Goal: Check status: Check status

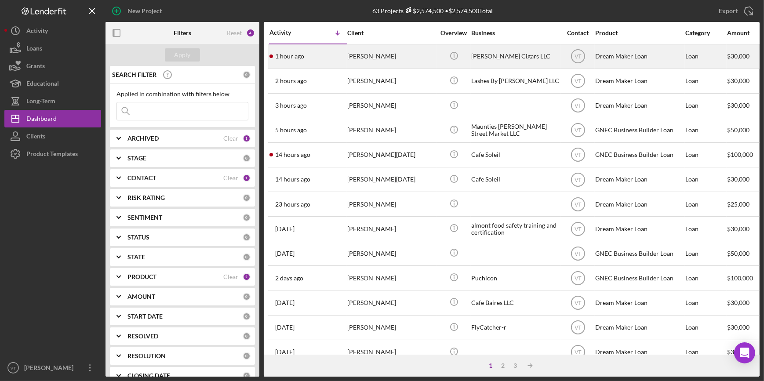
click at [353, 60] on div "[PERSON_NAME]" at bounding box center [391, 56] width 88 height 23
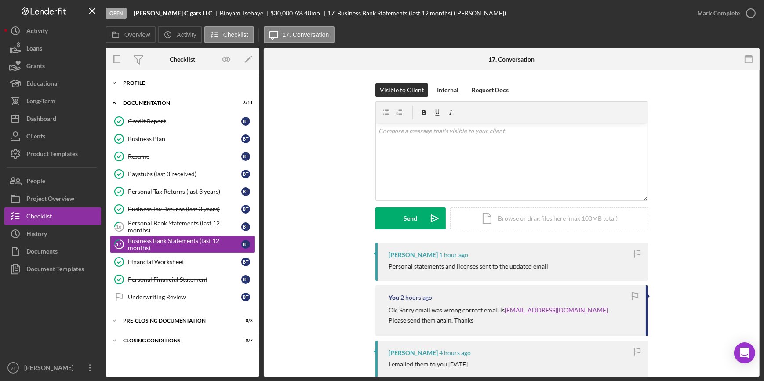
click at [119, 79] on icon "Icon/Expander" at bounding box center [114, 83] width 18 height 18
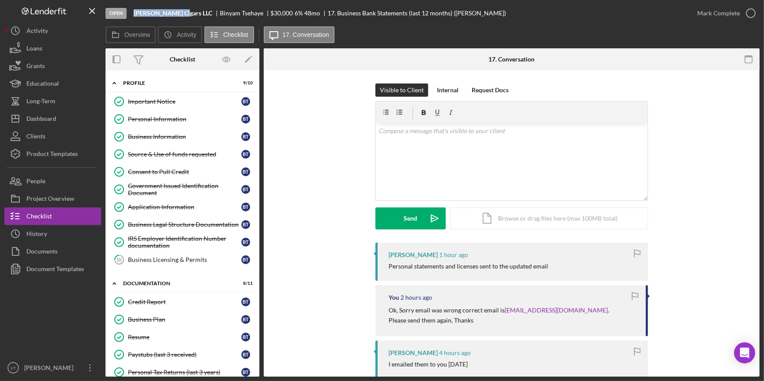
drag, startPoint x: 182, startPoint y: 11, endPoint x: 133, endPoint y: 13, distance: 49.7
click at [133, 13] on div "Open Benny Cigars LLC Binyam Tsehaye $30,000 $30,000 6 % 48 mo 17. Business Ban…" at bounding box center [396, 13] width 583 height 26
copy b "Benny Cigars LLC"
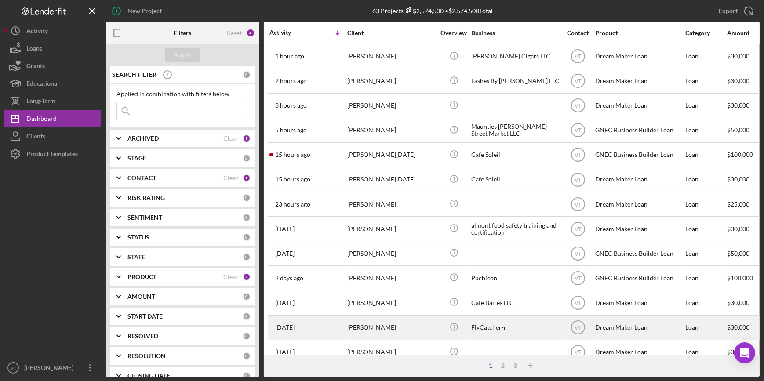
click at [343, 327] on div "4 days ago Russell Williams" at bounding box center [307, 327] width 77 height 23
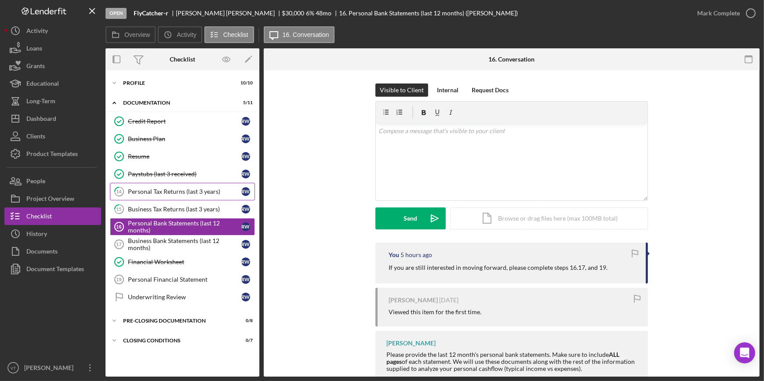
click at [199, 186] on link "14 Personal Tax Returns (last 3 years) R W" at bounding box center [182, 192] width 145 height 18
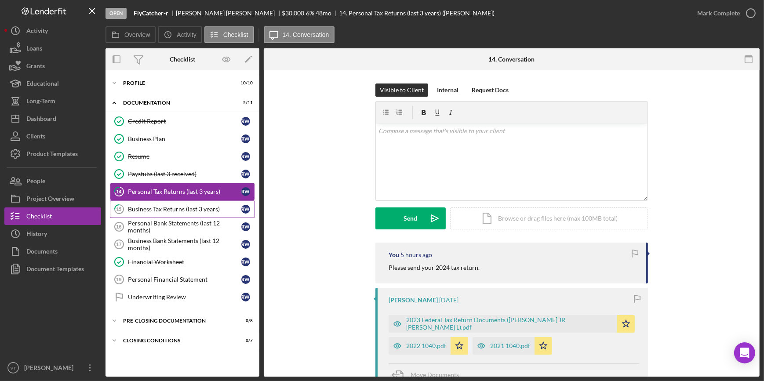
click at [197, 207] on div "Business Tax Returns (last 3 years)" at bounding box center [184, 209] width 113 height 7
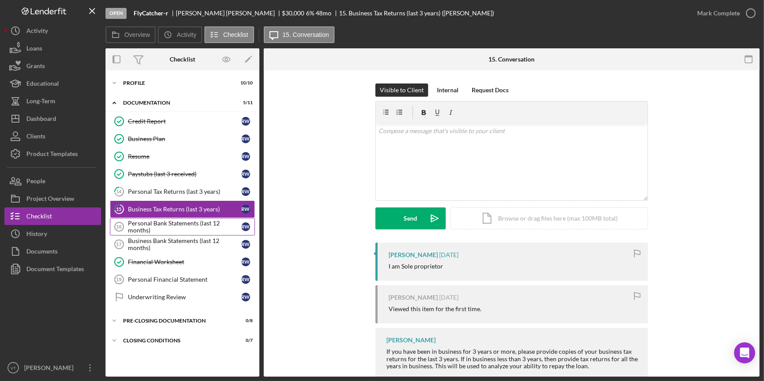
click at [176, 226] on div "Personal Bank Statements (last 12 months)" at bounding box center [184, 227] width 113 height 14
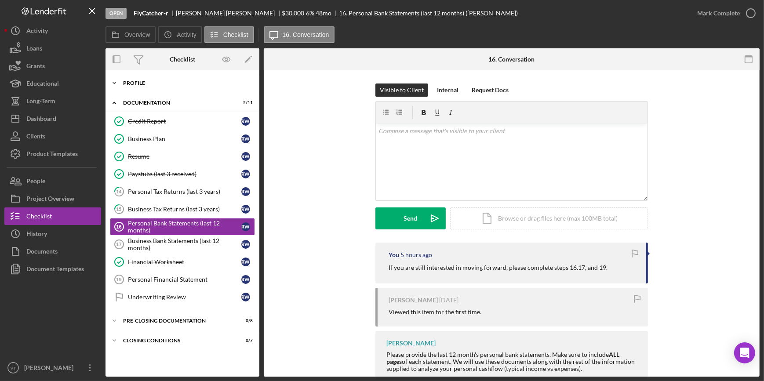
click at [116, 83] on icon "Icon/Expander" at bounding box center [114, 83] width 18 height 18
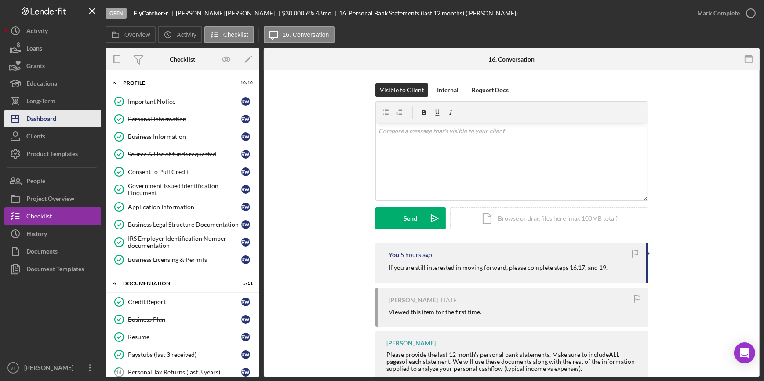
click at [69, 121] on button "Icon/Dashboard Dashboard" at bounding box center [52, 119] width 97 height 18
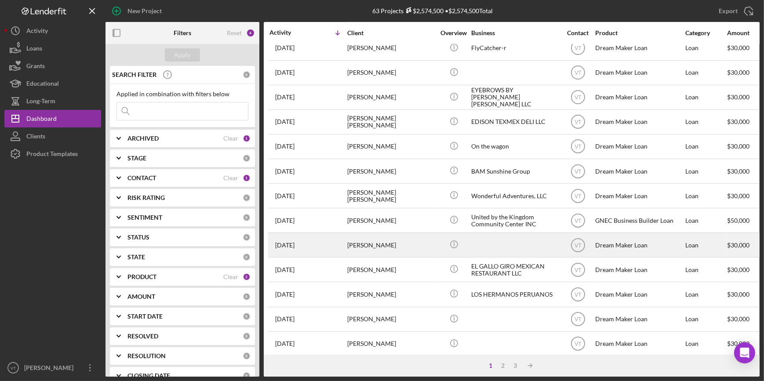
scroll to position [318, 0]
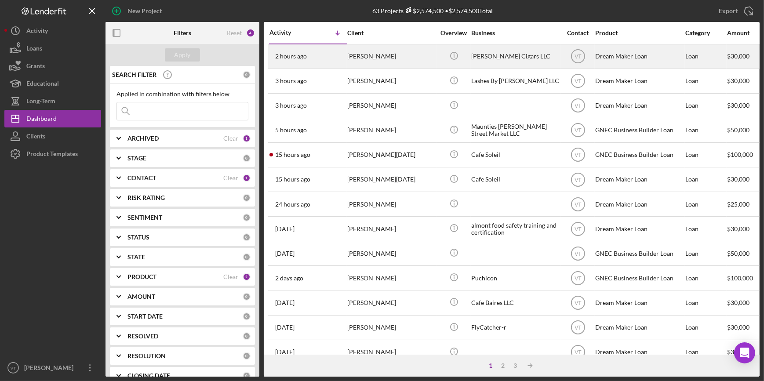
click at [373, 56] on div "[PERSON_NAME]" at bounding box center [391, 56] width 88 height 23
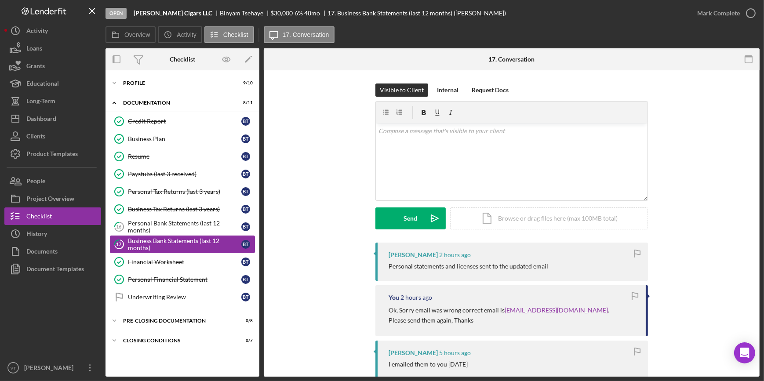
click at [176, 244] on div "Business Bank Statements (last 12 months)" at bounding box center [184, 244] width 113 height 14
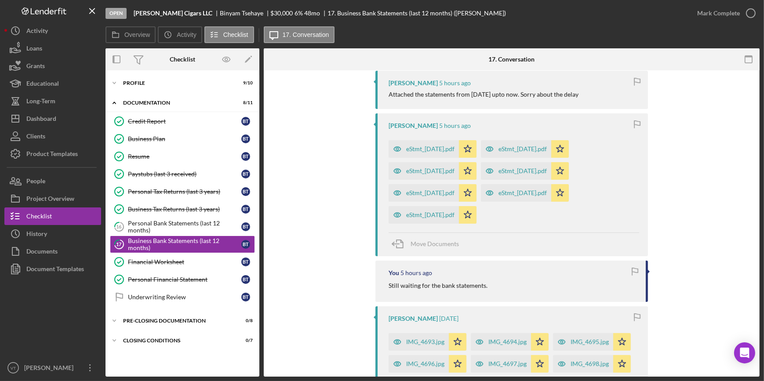
scroll to position [359, 0]
click at [428, 149] on div "eStmt_2025-04-30.pdf" at bounding box center [430, 147] width 48 height 7
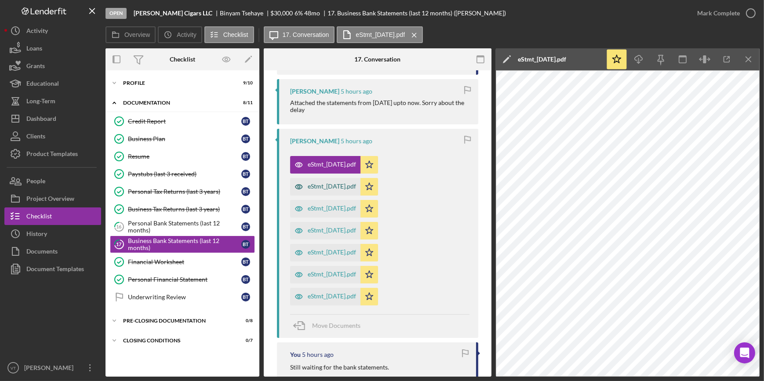
click at [313, 183] on div "eStmt_2025-06-30.pdf" at bounding box center [332, 186] width 48 height 7
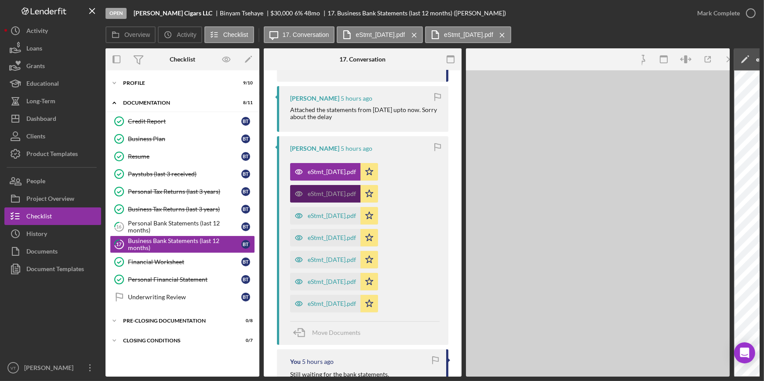
scroll to position [376, 0]
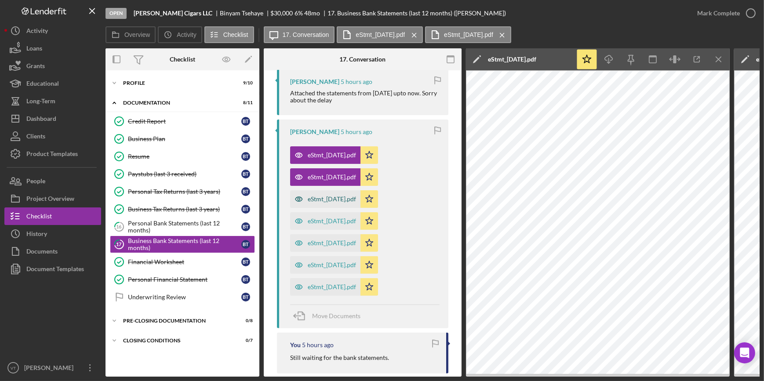
click at [323, 199] on div "eStmt_2025-08-29.pdf" at bounding box center [332, 199] width 48 height 7
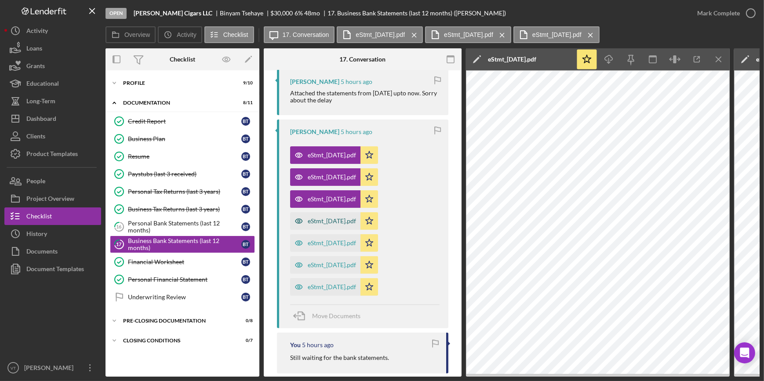
click at [327, 224] on div "eStmt_2025-09-30.pdf" at bounding box center [332, 220] width 48 height 7
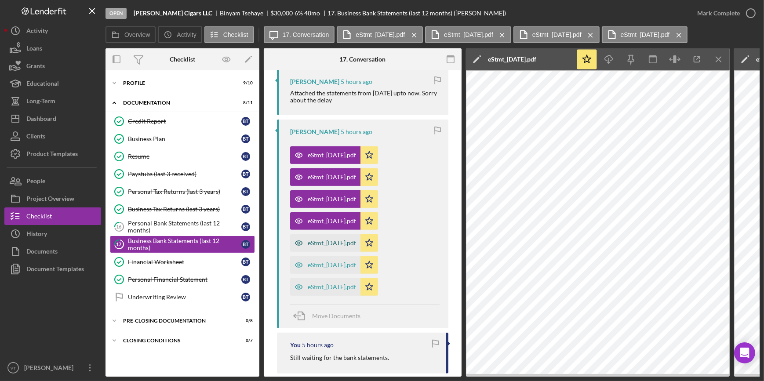
click at [324, 241] on div "eStmt_2025-03-31.pdf" at bounding box center [332, 242] width 48 height 7
drag, startPoint x: 325, startPoint y: 260, endPoint x: 322, endPoint y: 256, distance: 5.0
click at [325, 260] on div "eStmt_2025-05-30.pdf" at bounding box center [325, 265] width 70 height 18
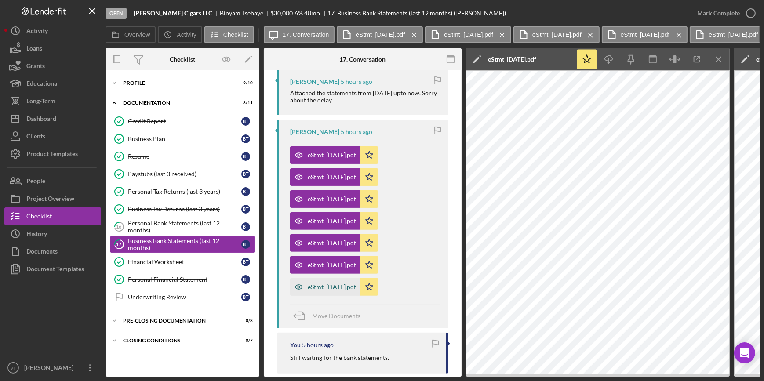
click at [325, 282] on div "eStmt_2025-07-31.pdf" at bounding box center [325, 287] width 70 height 18
click at [342, 150] on div "eStmt_2025-04-30.pdf" at bounding box center [325, 155] width 70 height 18
click at [325, 155] on div "eStmt_2025-04-30.pdf" at bounding box center [332, 155] width 48 height 7
click at [112, 81] on icon "Icon/Expander" at bounding box center [114, 83] width 18 height 18
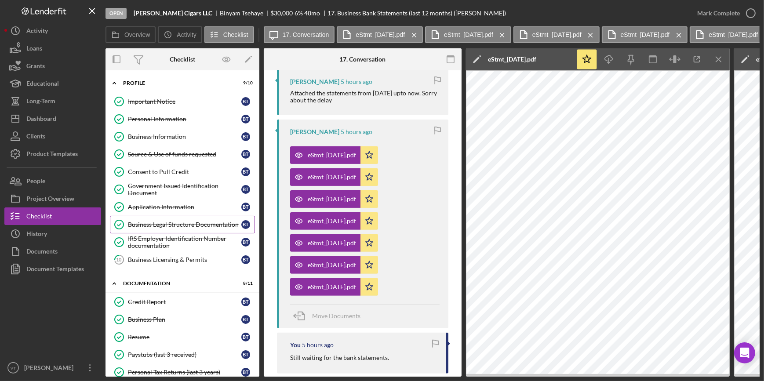
click at [163, 223] on div "Business Legal Structure Documentation" at bounding box center [184, 224] width 113 height 7
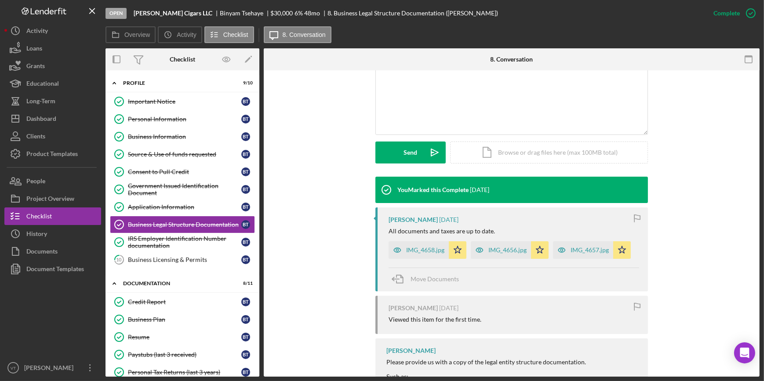
scroll to position [199, 0]
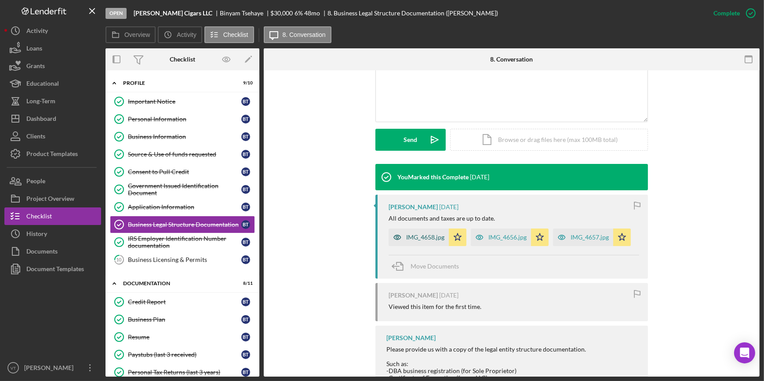
click at [407, 238] on div "IMG_4658.jpg" at bounding box center [425, 237] width 38 height 7
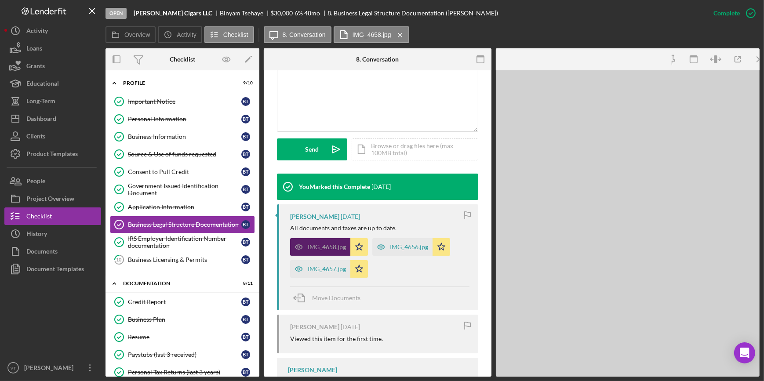
scroll to position [210, 0]
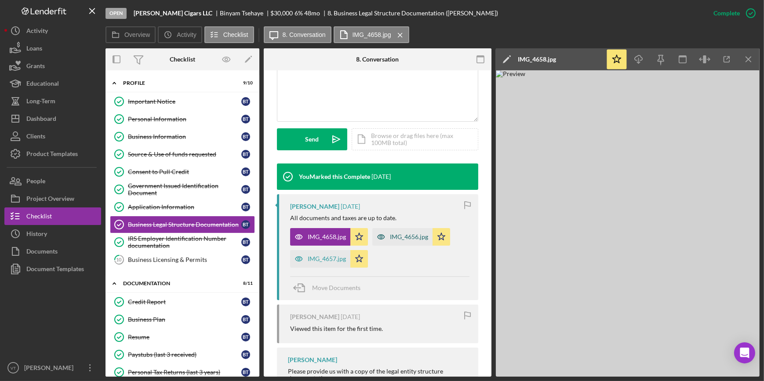
click at [397, 241] on div "IMG_4656.jpg" at bounding box center [402, 237] width 60 height 18
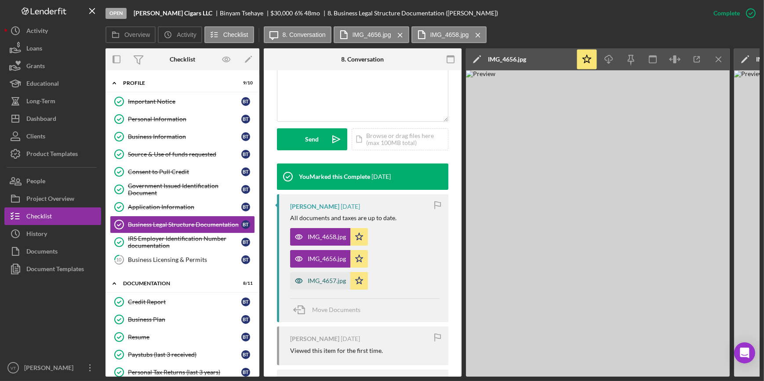
click at [308, 278] on div "IMG_4657.jpg" at bounding box center [327, 280] width 38 height 7
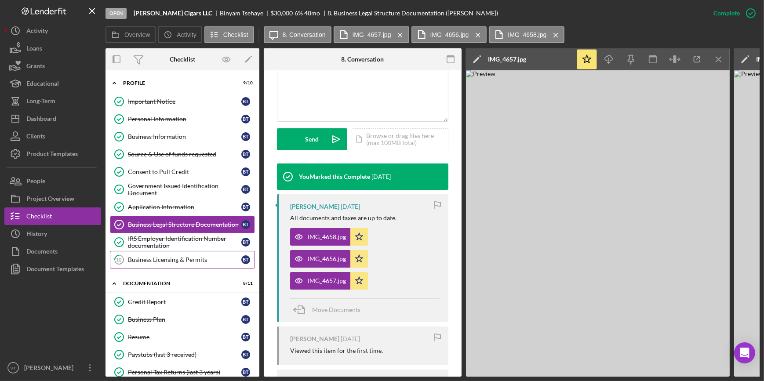
click at [157, 259] on div "Business Licensing & Permits" at bounding box center [184, 259] width 113 height 7
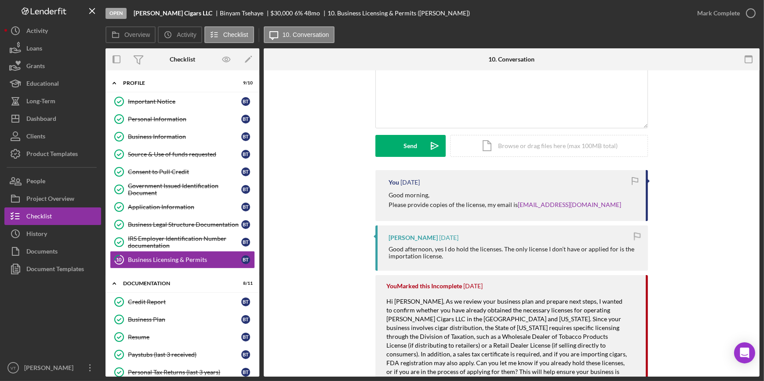
scroll to position [239, 0]
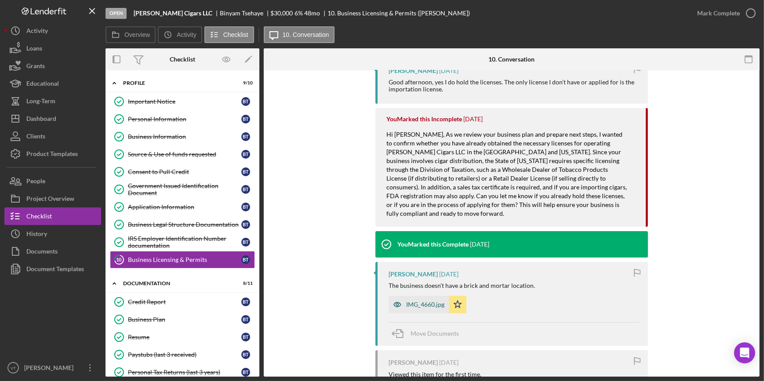
click at [404, 297] on icon "button" at bounding box center [397, 305] width 18 height 18
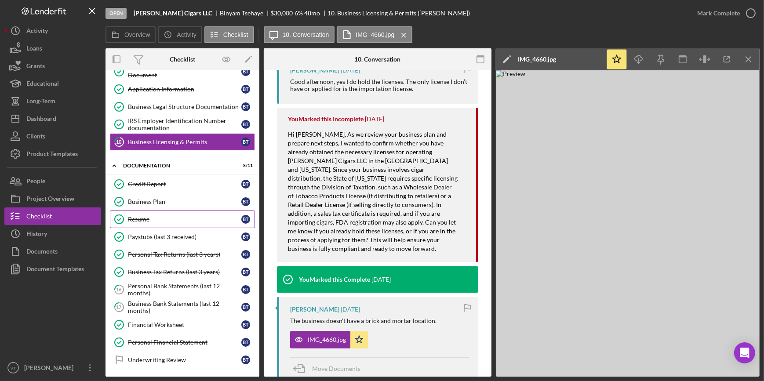
scroll to position [120, 0]
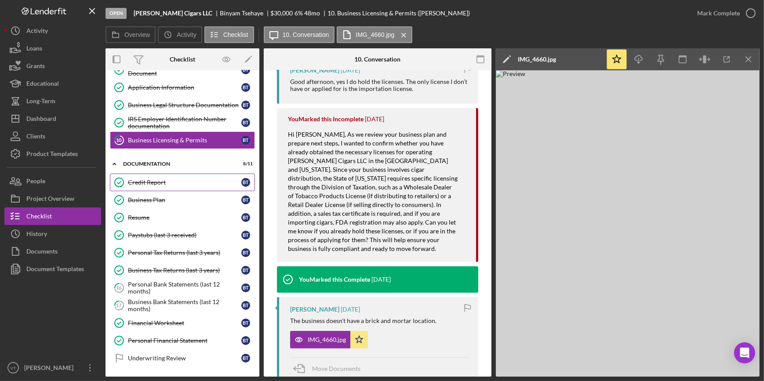
click at [163, 179] on div "Credit Report" at bounding box center [184, 182] width 113 height 7
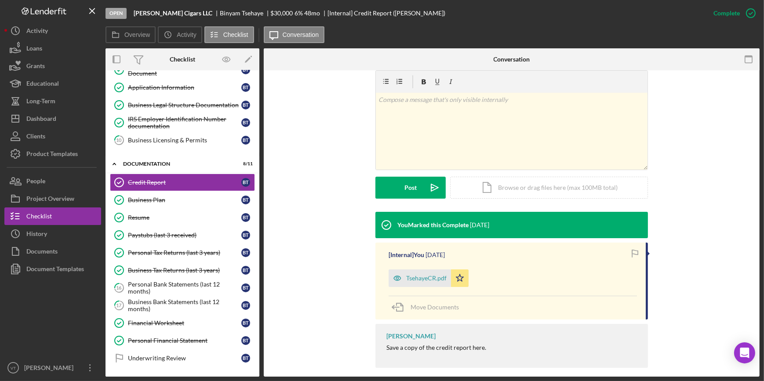
scroll to position [142, 0]
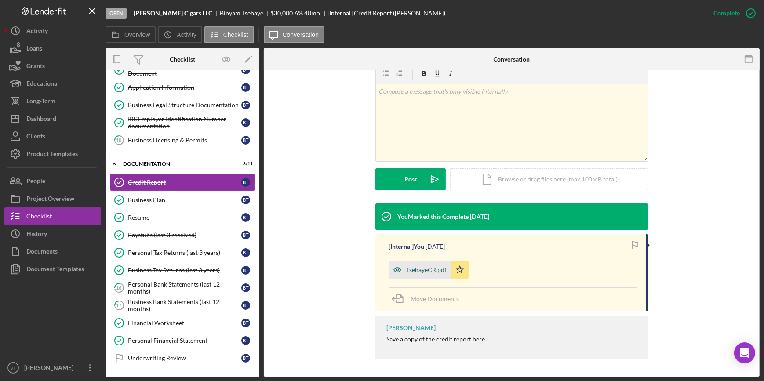
click at [416, 268] on div "TsehayeCR.pdf" at bounding box center [426, 269] width 40 height 7
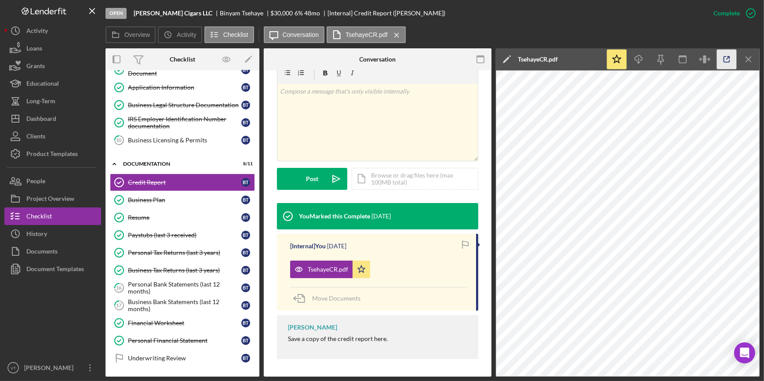
click at [720, 54] on icon "button" at bounding box center [727, 60] width 20 height 20
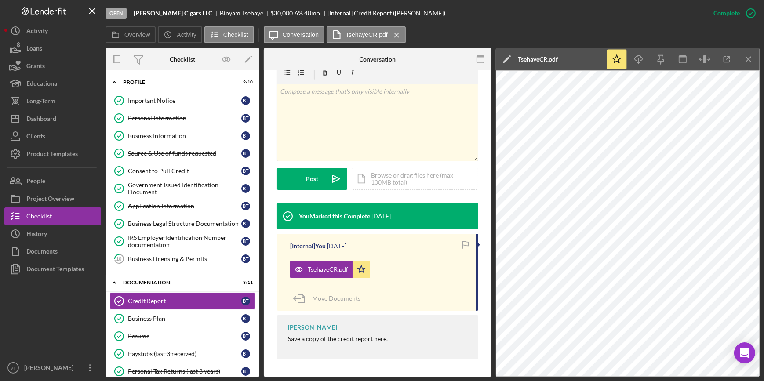
scroll to position [0, 0]
click at [161, 204] on div "Application Information" at bounding box center [184, 206] width 113 height 7
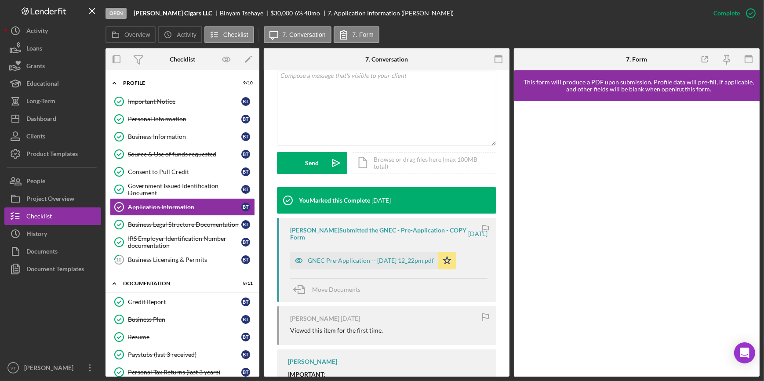
scroll to position [199, 0]
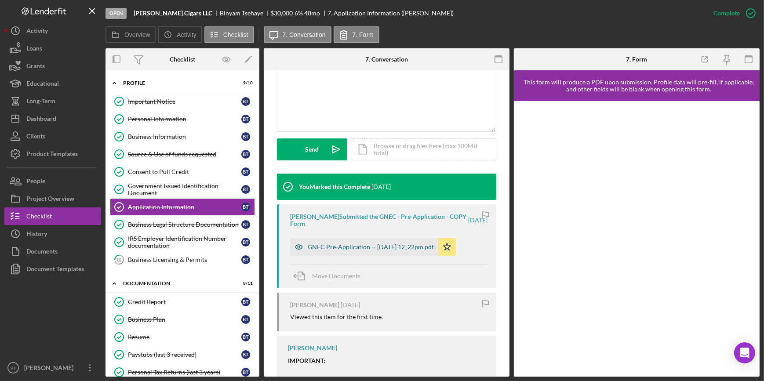
click at [349, 244] on div "GNEC Pre-Application -- 2025-09-26 12_22pm.pdf" at bounding box center [371, 246] width 126 height 7
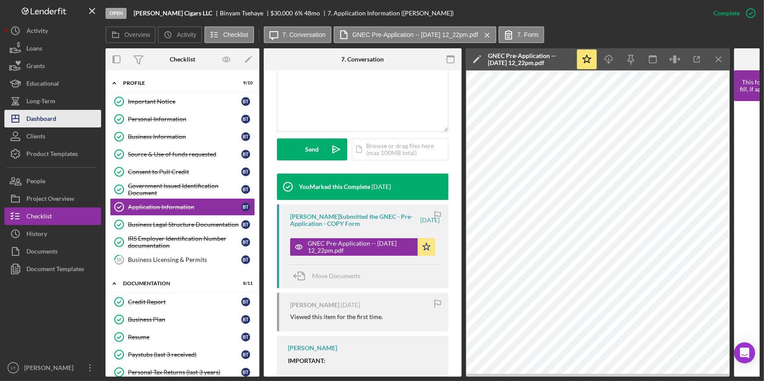
click at [46, 114] on div "Dashboard" at bounding box center [41, 120] width 30 height 20
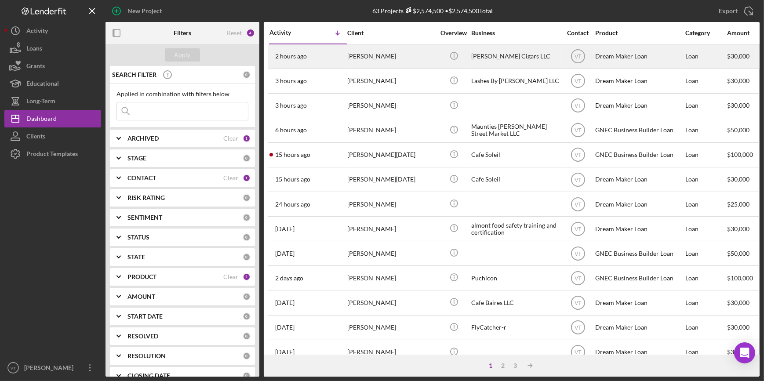
click at [365, 58] on div "[PERSON_NAME]" at bounding box center [391, 56] width 88 height 23
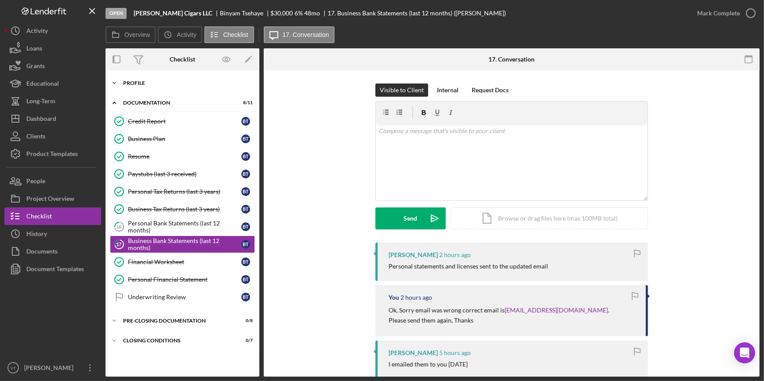
click at [121, 81] on icon "Icon/Expander" at bounding box center [114, 83] width 18 height 18
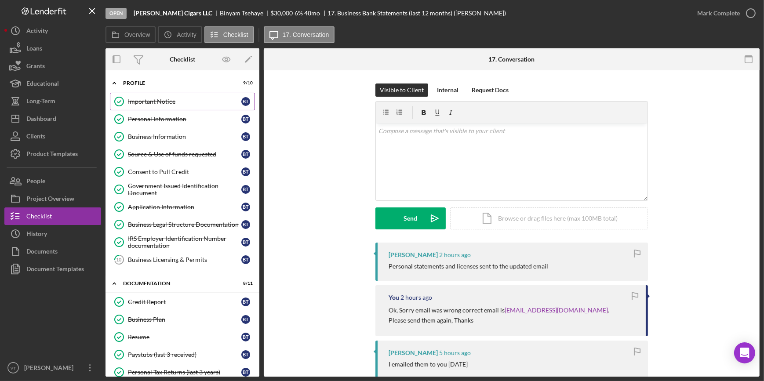
click at [154, 105] on div "Important Notice" at bounding box center [184, 101] width 113 height 7
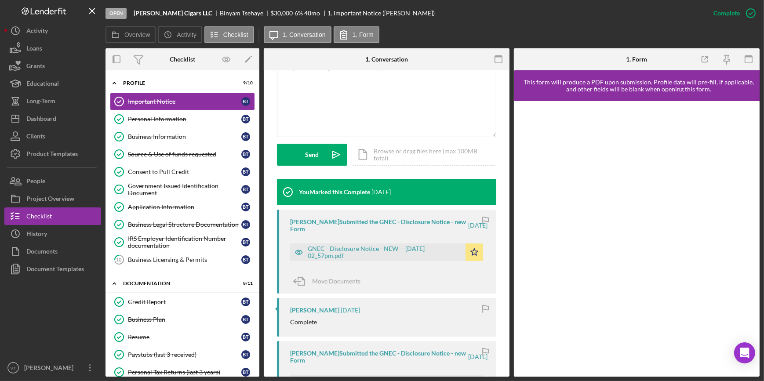
scroll to position [199, 0]
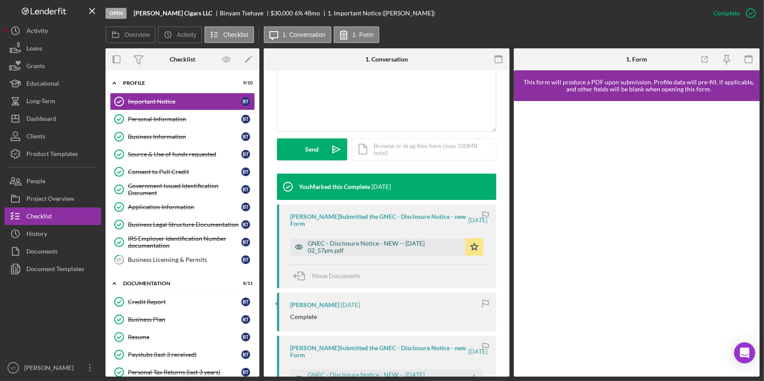
click at [378, 252] on div "GNEC - Disclosure Notice - NEW -- 2025-09-23 02_57pm.pdf" at bounding box center [384, 247] width 153 height 14
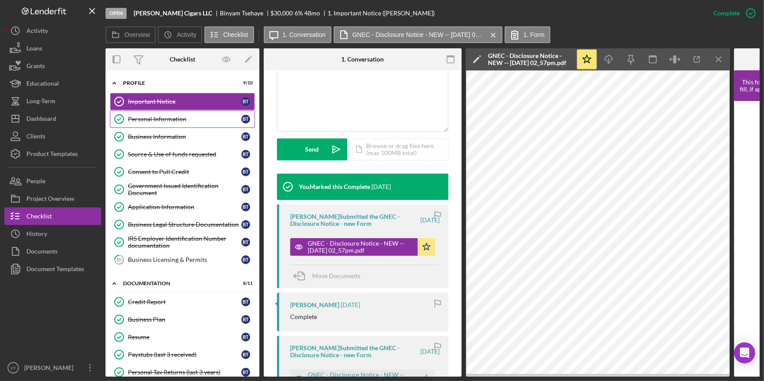
click at [179, 120] on div "Personal Information" at bounding box center [184, 119] width 113 height 7
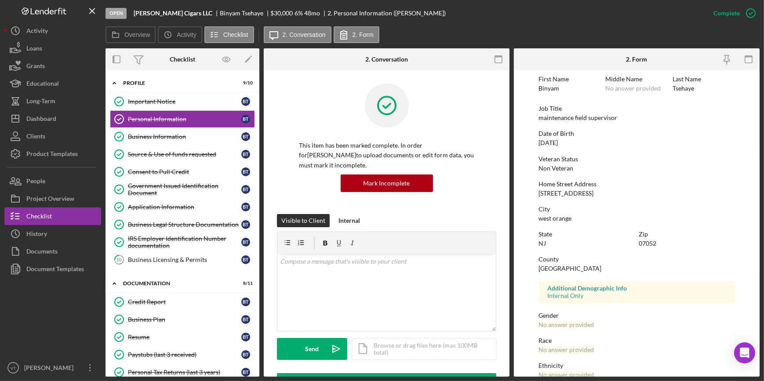
scroll to position [104, 0]
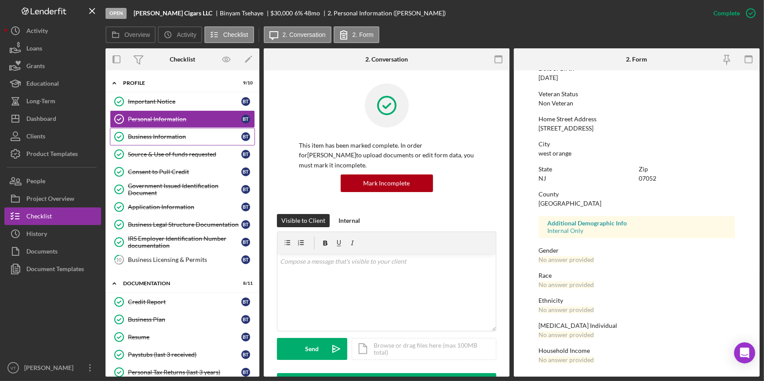
click at [151, 134] on div "Business Information" at bounding box center [184, 136] width 113 height 7
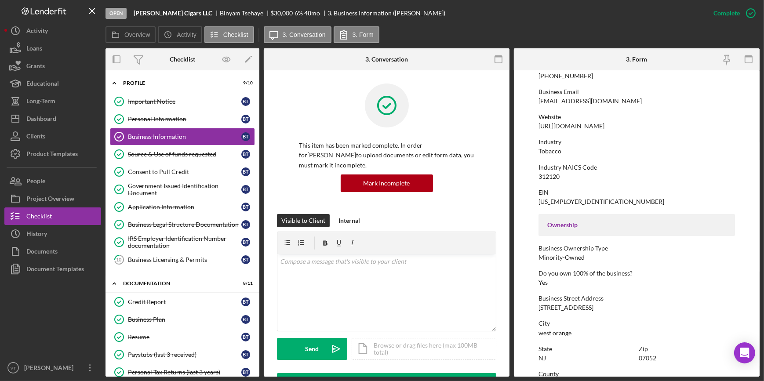
scroll to position [239, 0]
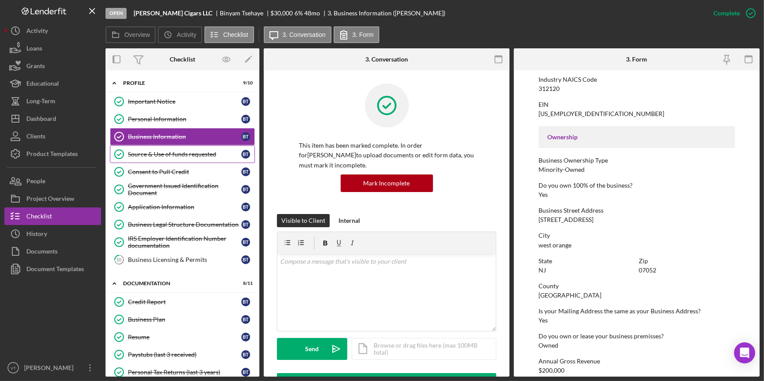
click at [169, 155] on div "Source & Use of funds requested" at bounding box center [184, 154] width 113 height 7
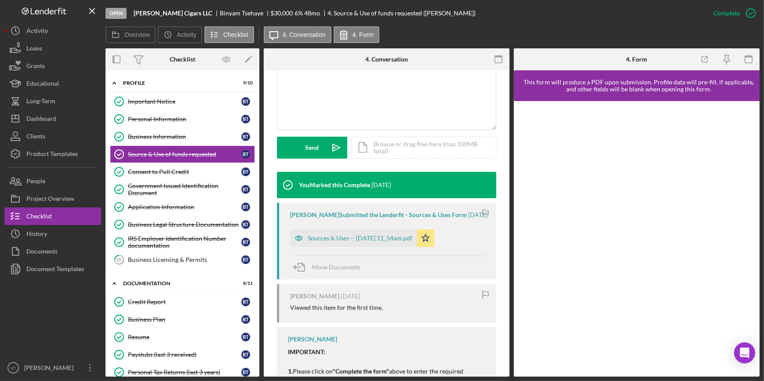
scroll to position [239, 0]
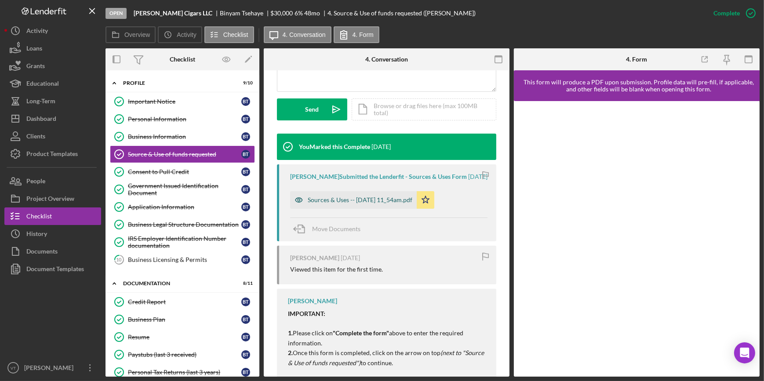
click at [331, 203] on div "Sources & Uses -- 2025-09-26 11_54am.pdf" at bounding box center [360, 199] width 105 height 7
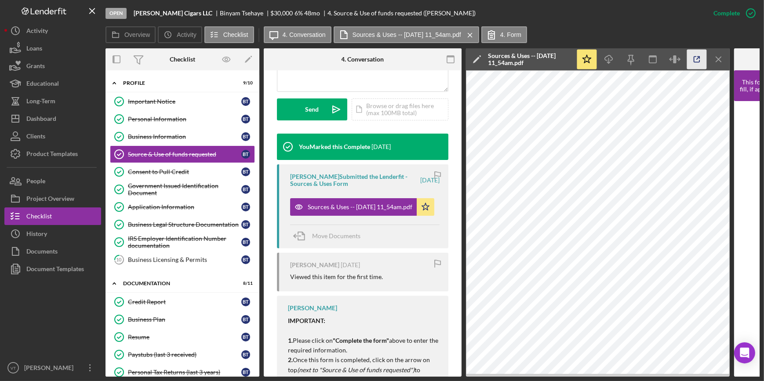
click at [691, 61] on icon "button" at bounding box center [697, 60] width 20 height 20
click at [161, 171] on div "Consent to Pull Credit" at bounding box center [184, 171] width 113 height 7
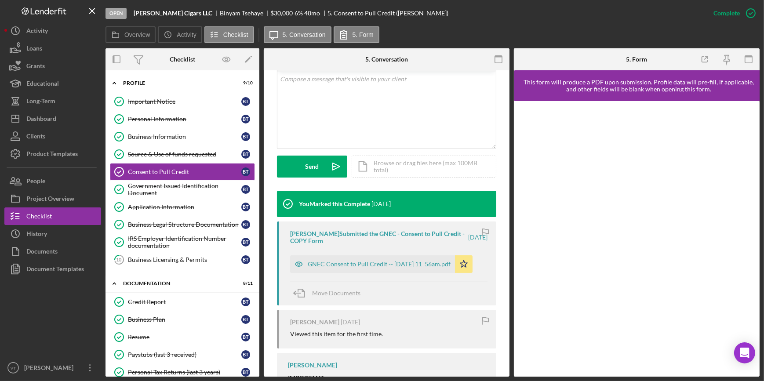
scroll to position [199, 0]
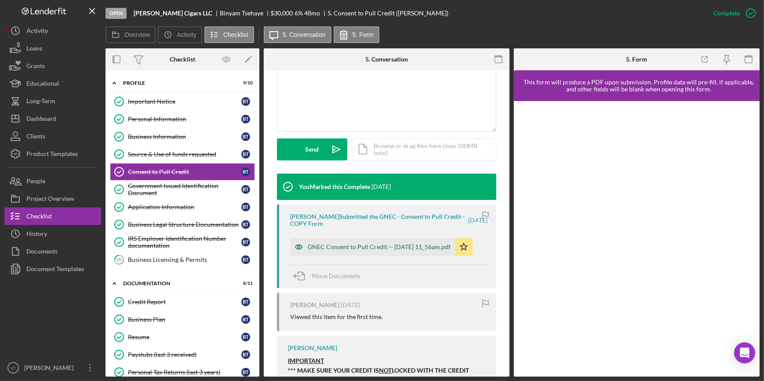
click at [346, 243] on div "GNEC Consent to Pull Credit -- 2025-09-26 11_56am.pdf" at bounding box center [379, 246] width 143 height 7
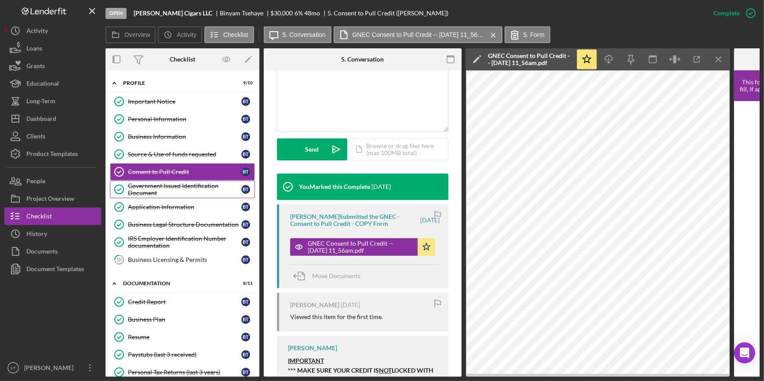
click at [178, 187] on div "Government Issued Identification Document" at bounding box center [184, 189] width 113 height 14
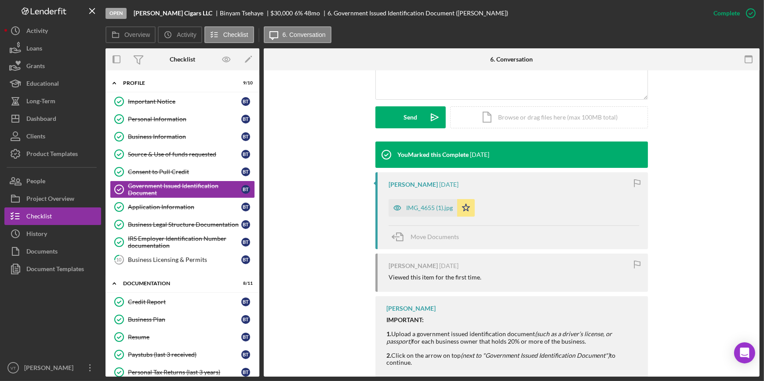
scroll to position [239, 0]
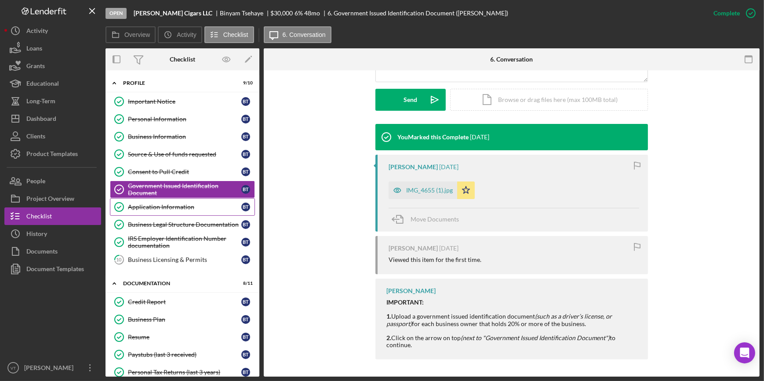
click at [188, 207] on div "Application Information" at bounding box center [184, 206] width 113 height 7
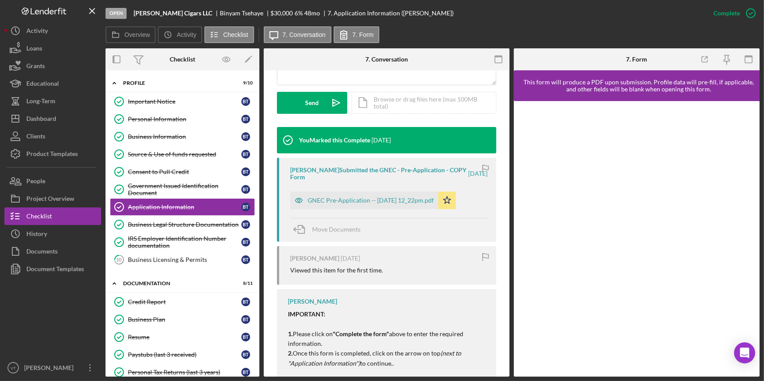
scroll to position [266, 0]
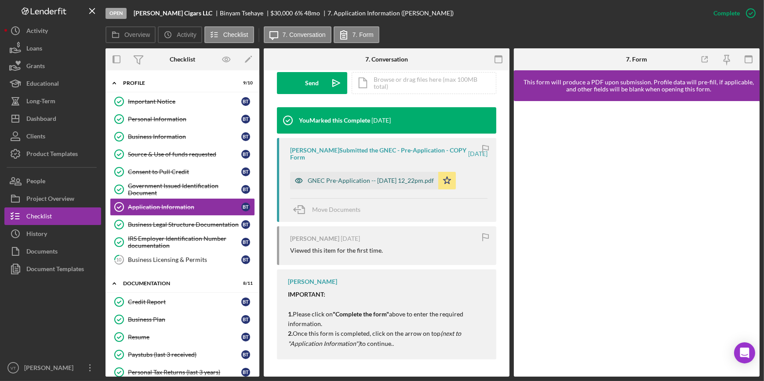
click at [359, 185] on div "GNEC Pre-Application -- 2025-09-26 12_22pm.pdf" at bounding box center [364, 181] width 148 height 18
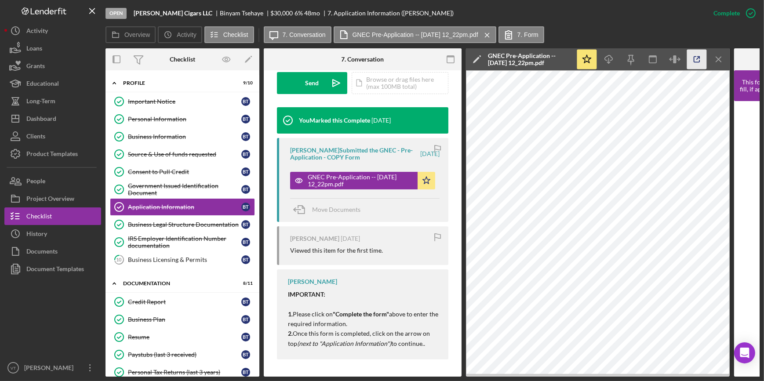
click at [698, 54] on icon "button" at bounding box center [697, 60] width 20 height 20
click at [199, 225] on div "Business Legal Structure Documentation" at bounding box center [184, 224] width 113 height 7
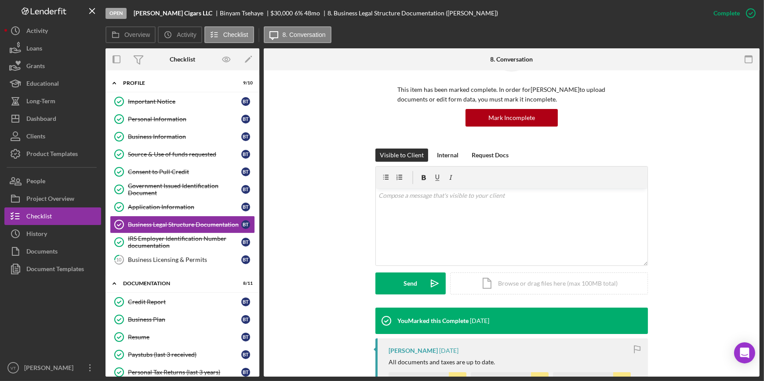
scroll to position [199, 0]
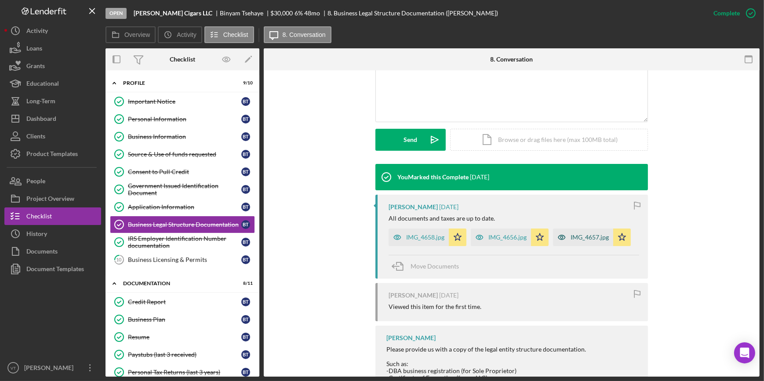
click at [588, 239] on div "IMG_4657.jpg" at bounding box center [589, 237] width 38 height 7
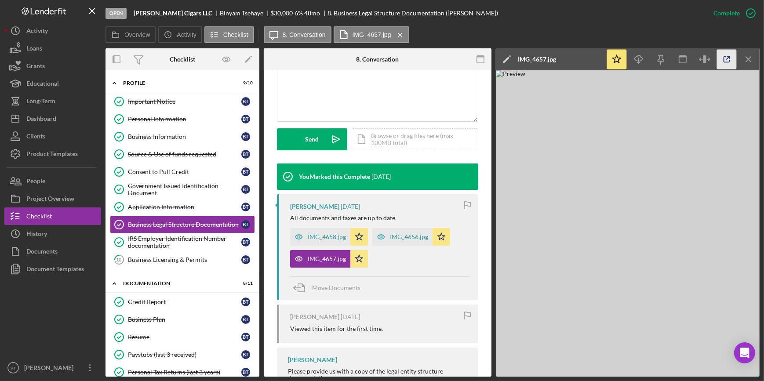
click at [725, 60] on icon "button" at bounding box center [727, 60] width 20 height 20
click at [206, 237] on div "IRS Employer Identification Number documentation" at bounding box center [184, 242] width 113 height 14
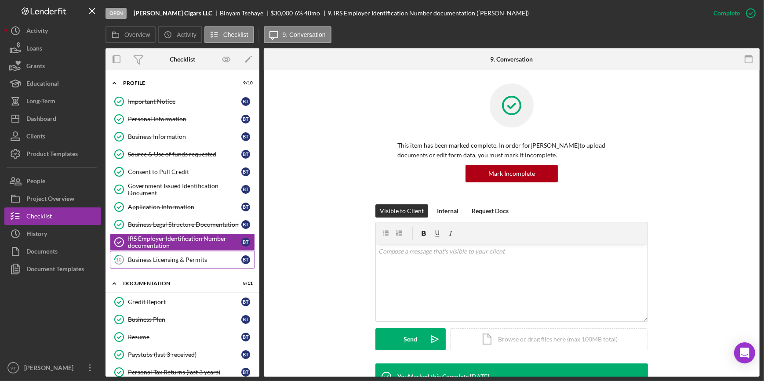
click at [192, 260] on div "Business Licensing & Permits" at bounding box center [184, 259] width 113 height 7
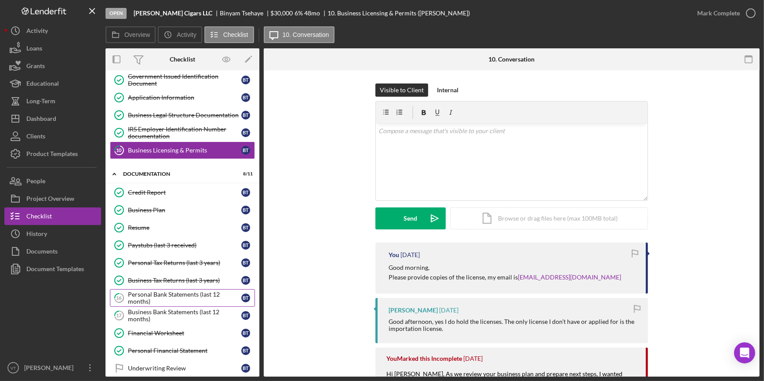
scroll to position [120, 0]
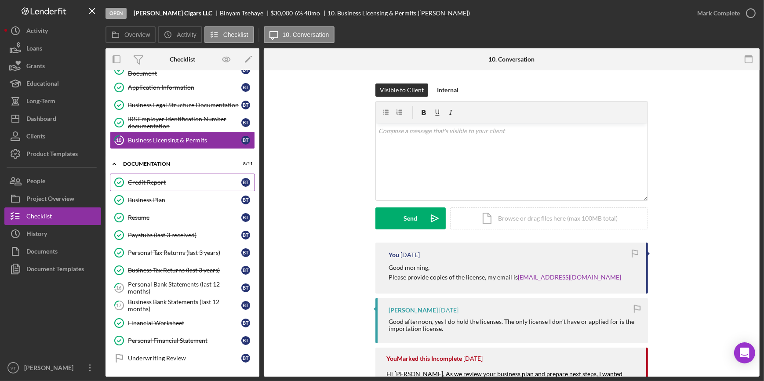
click at [165, 180] on div "Credit Report" at bounding box center [184, 182] width 113 height 7
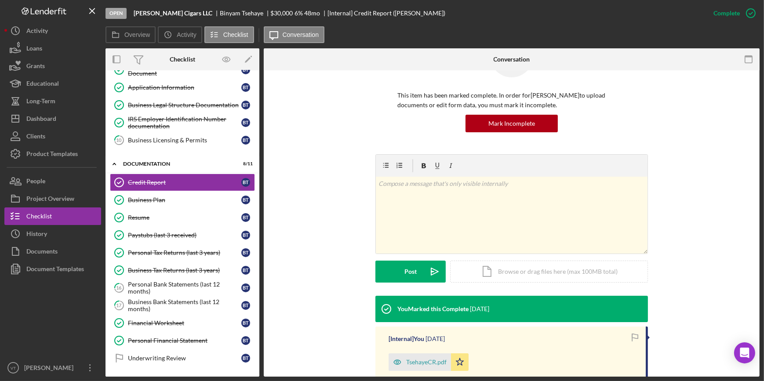
scroll to position [142, 0]
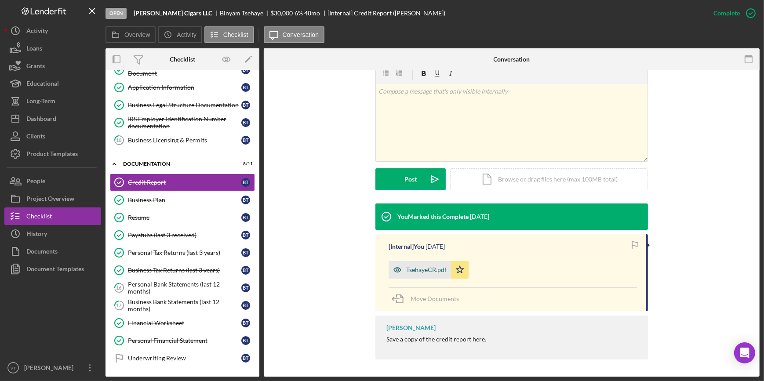
click at [402, 271] on icon "button" at bounding box center [397, 270] width 18 height 18
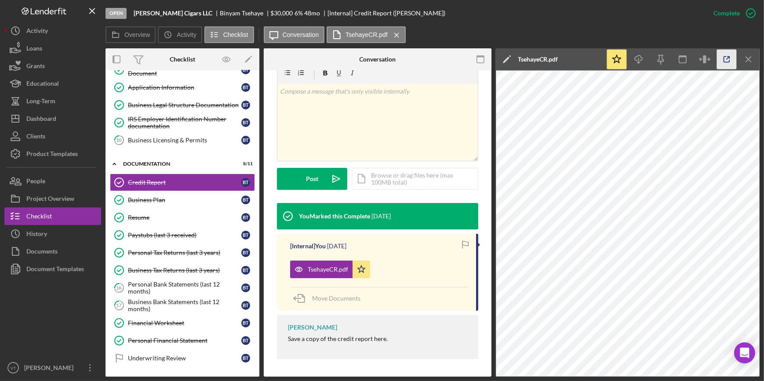
click at [723, 53] on icon "button" at bounding box center [727, 60] width 20 height 20
click at [193, 197] on div "Business Plan" at bounding box center [184, 199] width 113 height 7
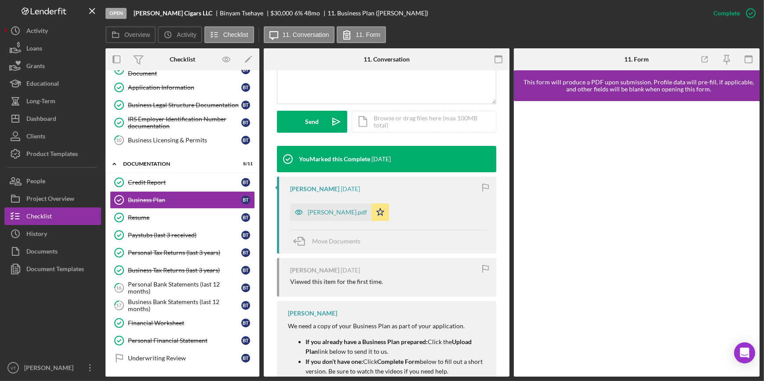
scroll to position [239, 0]
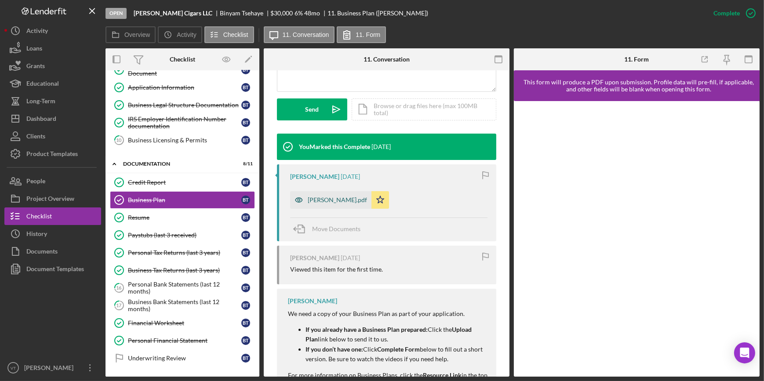
click at [355, 200] on div "Benny_Cigars_Business_Plan.pdf" at bounding box center [337, 199] width 59 height 7
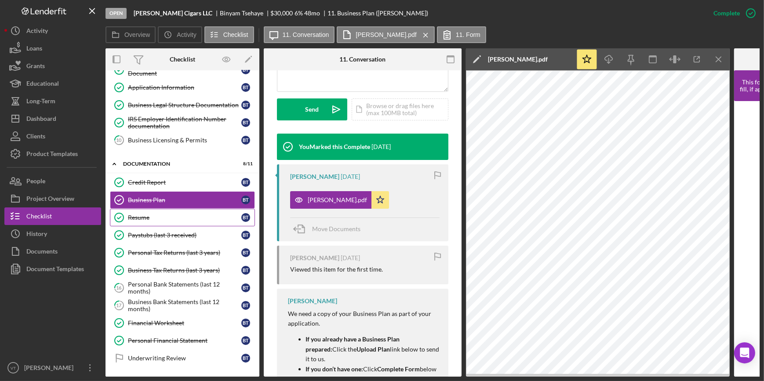
click at [171, 215] on div "Resume" at bounding box center [184, 217] width 113 height 7
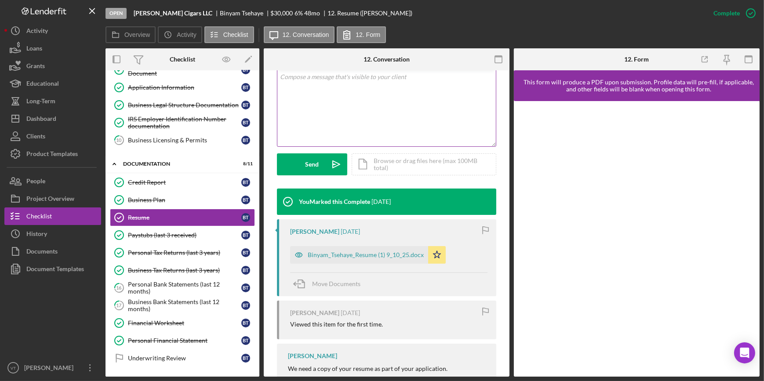
scroll to position [239, 0]
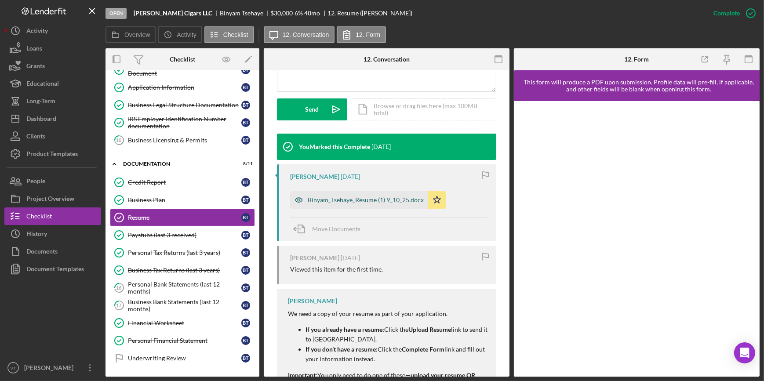
click at [339, 199] on div "Binyam_Tsehaye_Resume (1) 9_10_25.docx" at bounding box center [366, 199] width 116 height 7
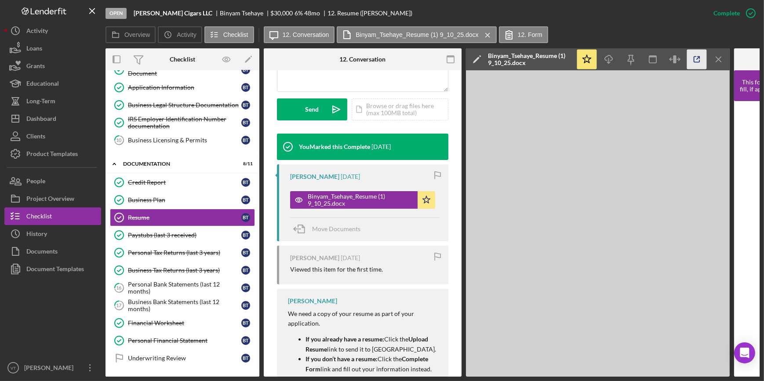
click at [696, 60] on icon "button" at bounding box center [697, 60] width 20 height 20
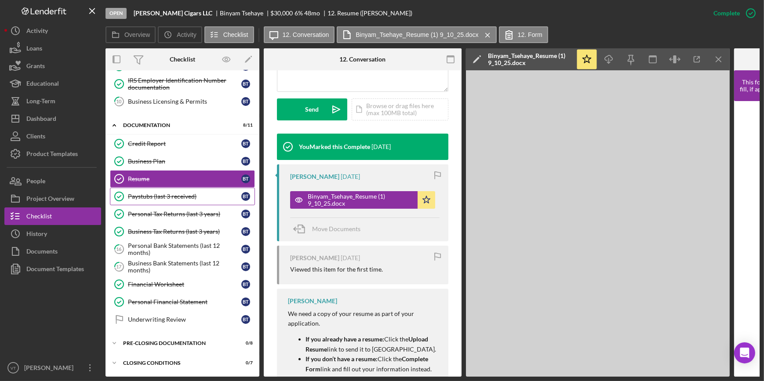
click at [158, 196] on div "Paystubs (last 3 received)" at bounding box center [184, 196] width 113 height 7
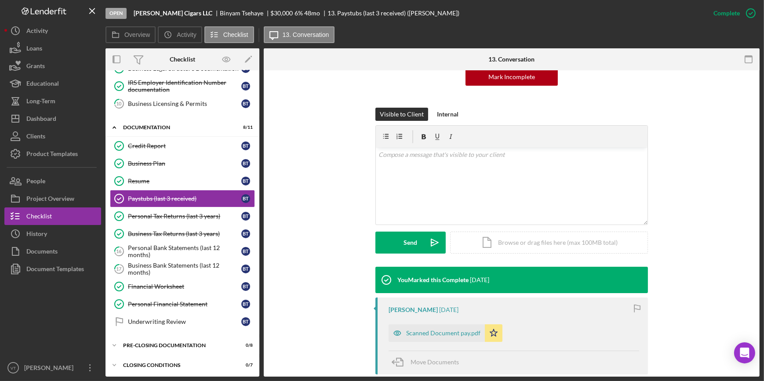
scroll to position [203, 0]
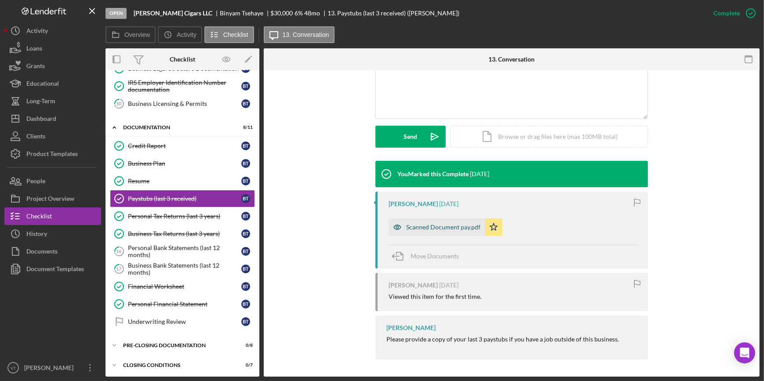
click at [439, 222] on div "Scanned Document pay.pdf" at bounding box center [436, 227] width 96 height 18
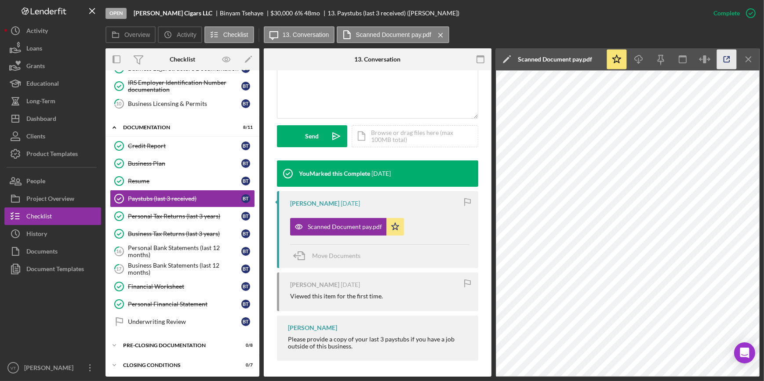
click at [723, 54] on icon "button" at bounding box center [727, 60] width 20 height 20
click at [180, 216] on div "Personal Tax Returns (last 3 years)" at bounding box center [184, 216] width 113 height 7
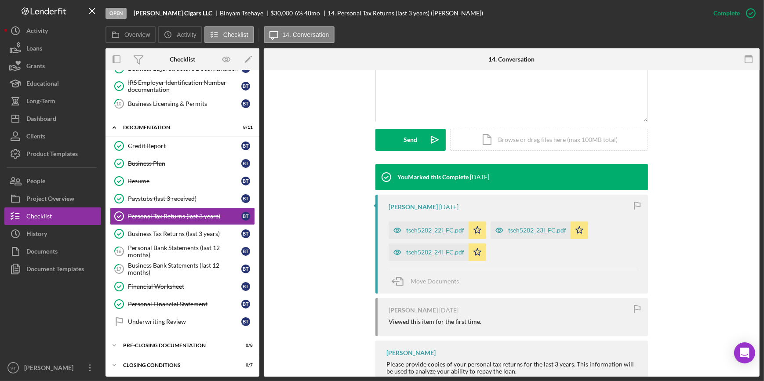
scroll to position [226, 0]
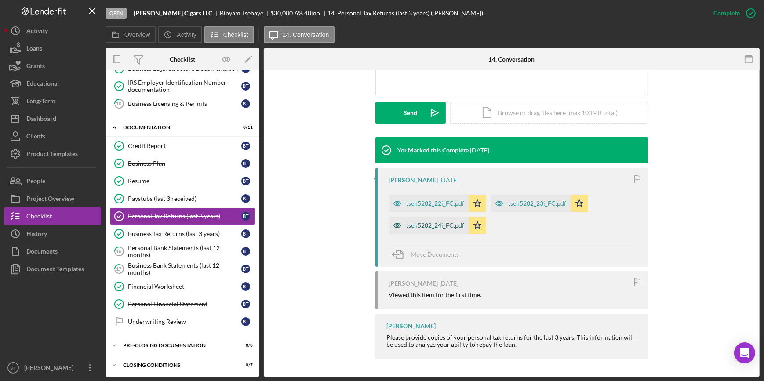
click at [443, 226] on div "tseh5282_24i_FC.pdf" at bounding box center [435, 225] width 58 height 7
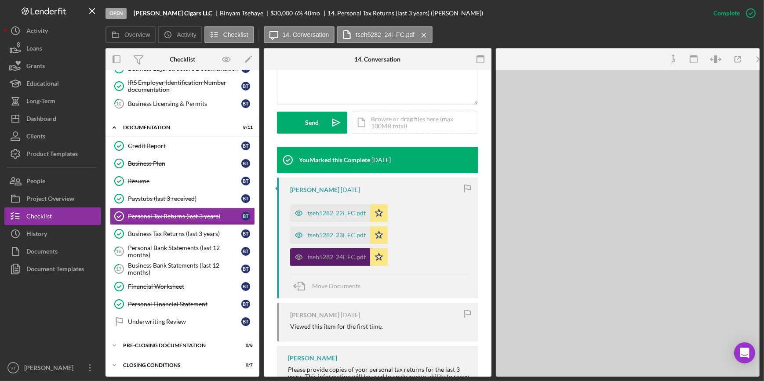
scroll to position [236, 0]
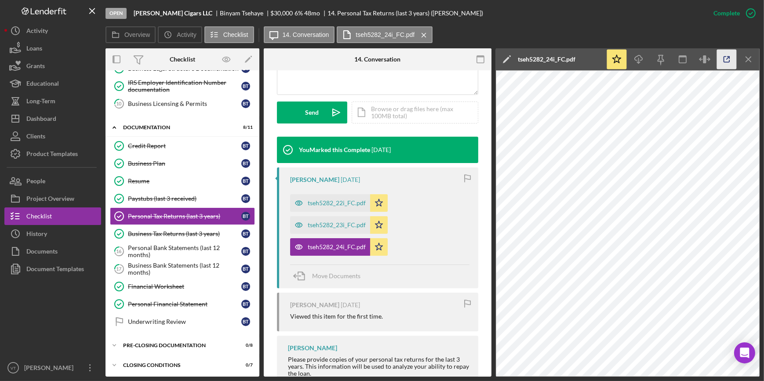
click at [722, 60] on icon "button" at bounding box center [727, 60] width 20 height 20
click at [136, 230] on div "Business Tax Returns (last 3 years)" at bounding box center [184, 233] width 113 height 7
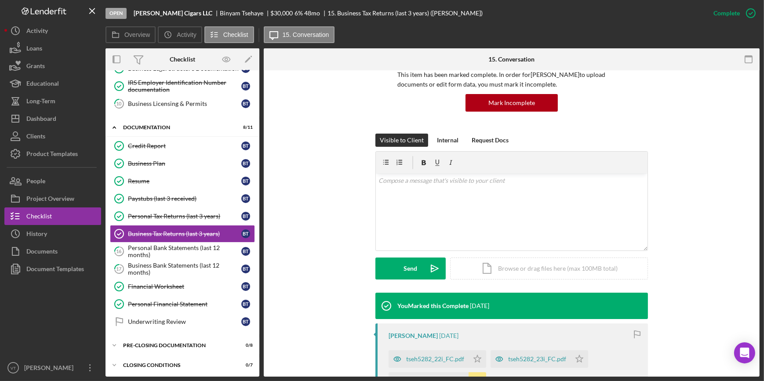
scroll to position [199, 0]
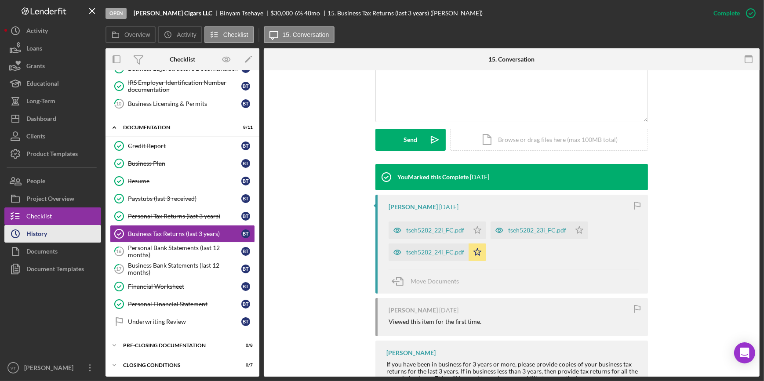
click at [65, 236] on button "Icon/History History" at bounding box center [52, 234] width 97 height 18
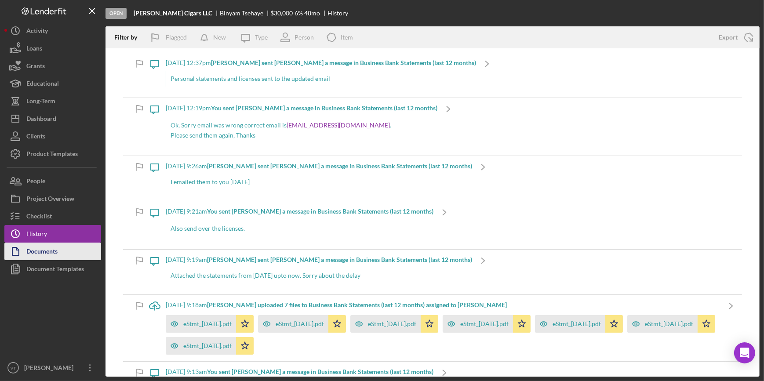
click at [66, 254] on button "Documents" at bounding box center [52, 252] width 97 height 18
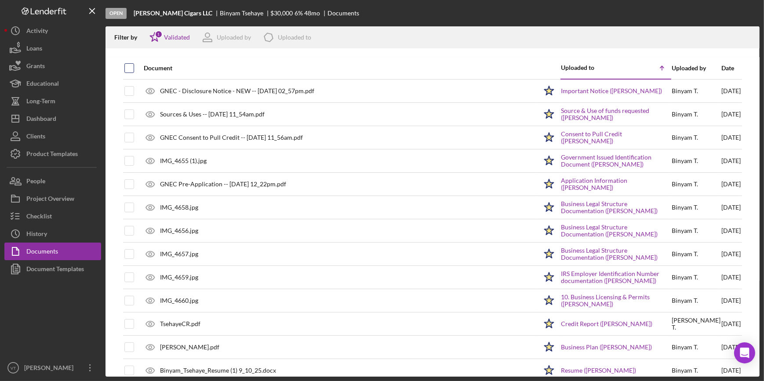
click at [125, 69] on input "checkbox" at bounding box center [129, 68] width 9 height 9
checkbox input "true"
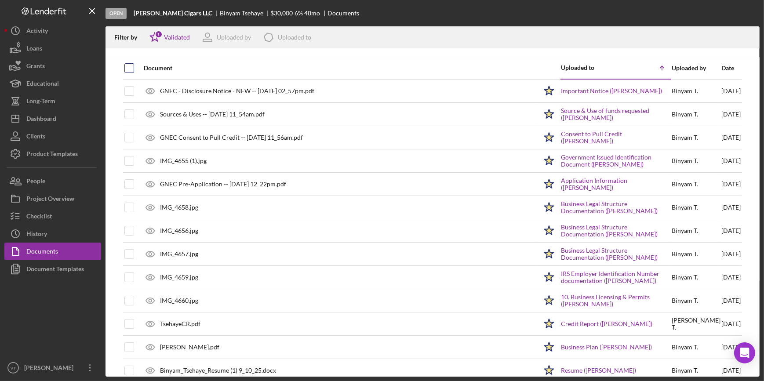
checkbox input "true"
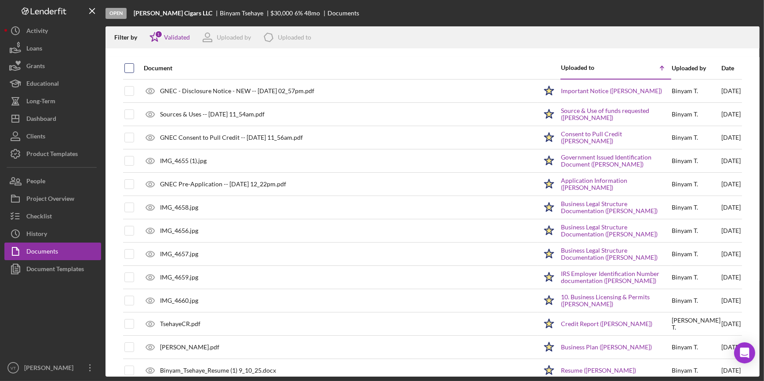
checkbox input "true"
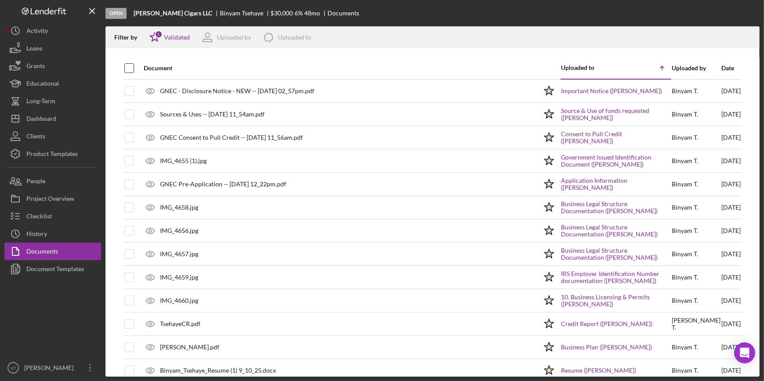
checkbox input "true"
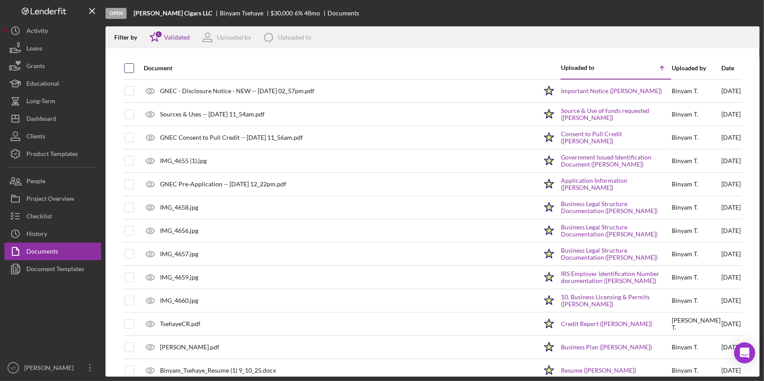
checkbox input "true"
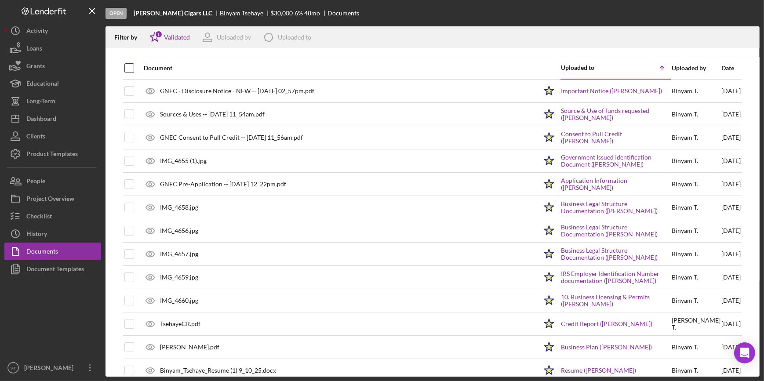
checkbox input "true"
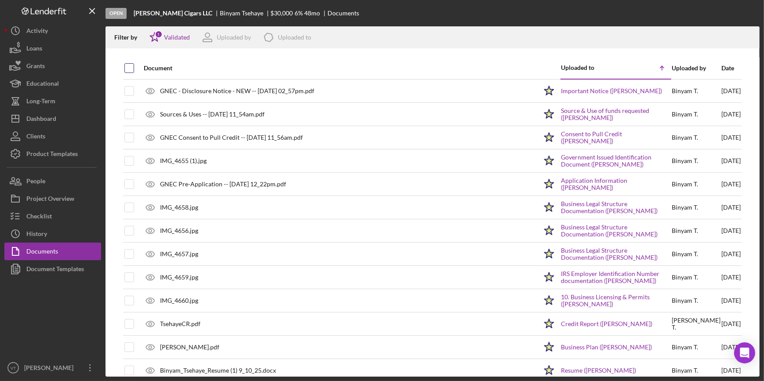
checkbox input "true"
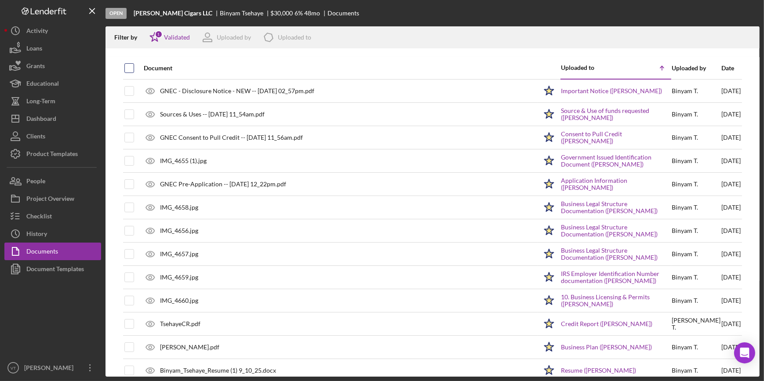
checkbox input "true"
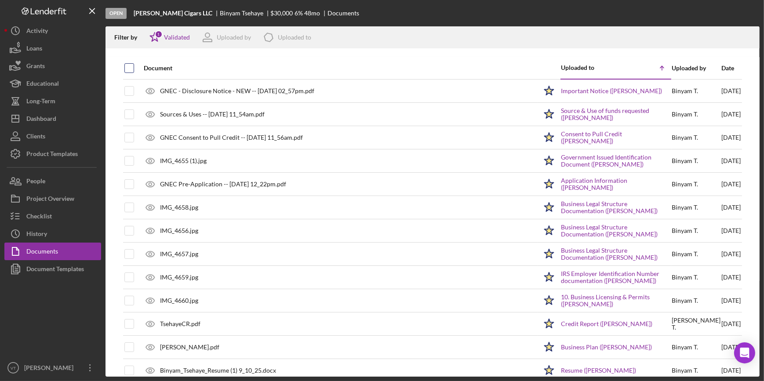
checkbox input "true"
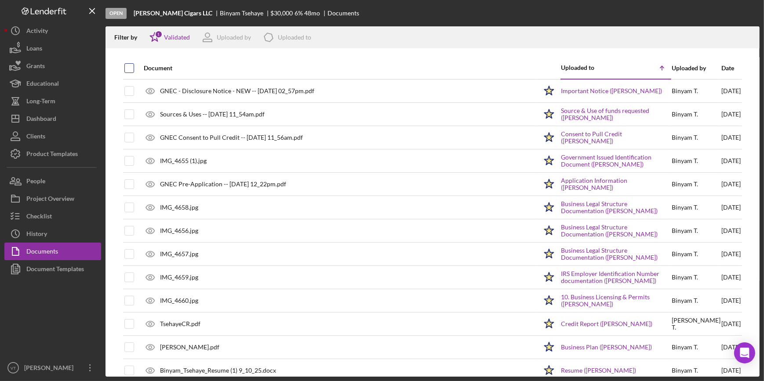
checkbox input "true"
